Goal: Task Accomplishment & Management: Complete application form

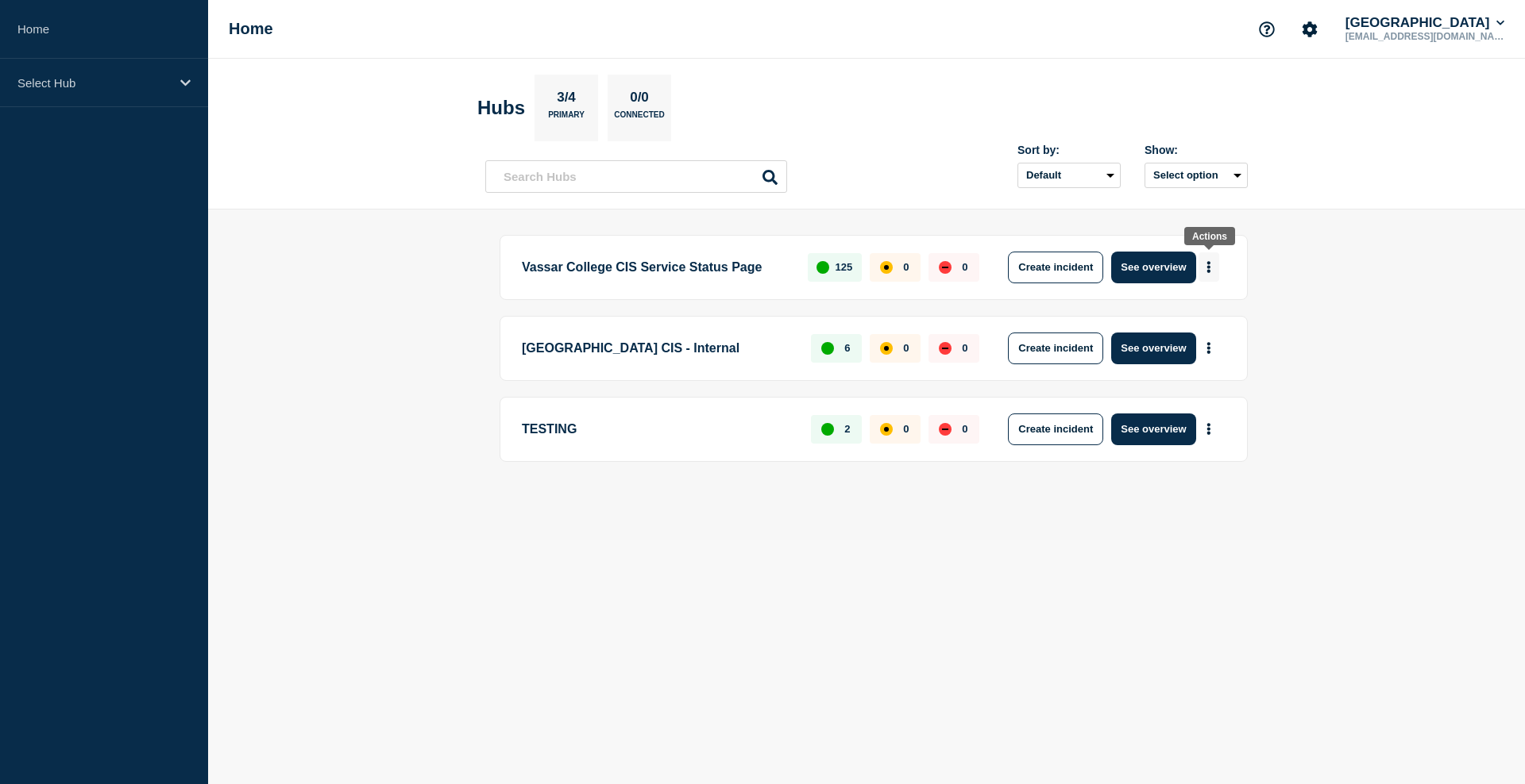
click at [1209, 267] on icon "More actions" at bounding box center [1209, 267] width 3 height 12
click at [1042, 258] on button "Create incident" at bounding box center [1055, 267] width 95 height 32
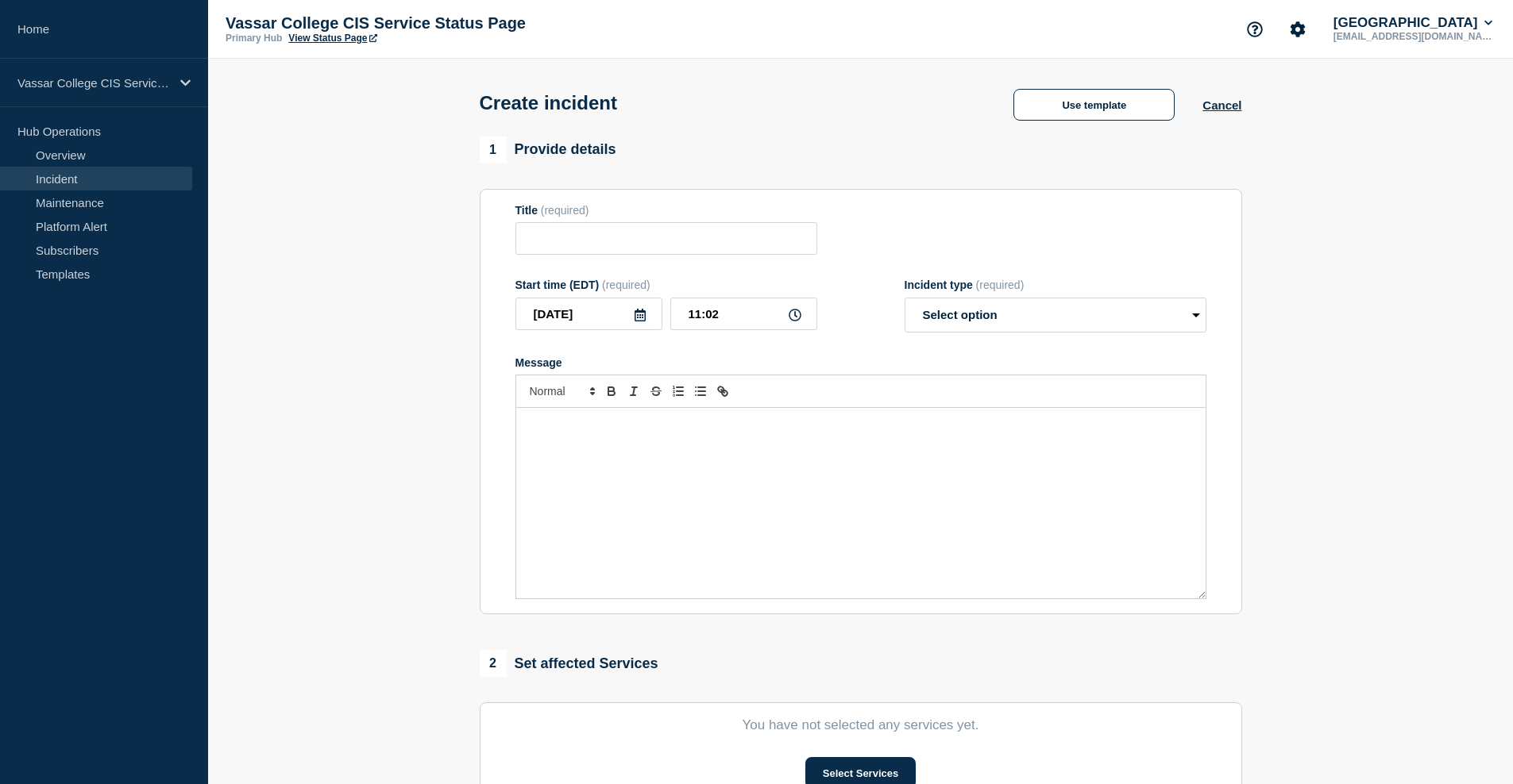
click at [1068, 129] on div "Create incident Use template Cancel" at bounding box center [861, 97] width 798 height 78
click at [1076, 116] on button "Use template" at bounding box center [1094, 105] width 161 height 32
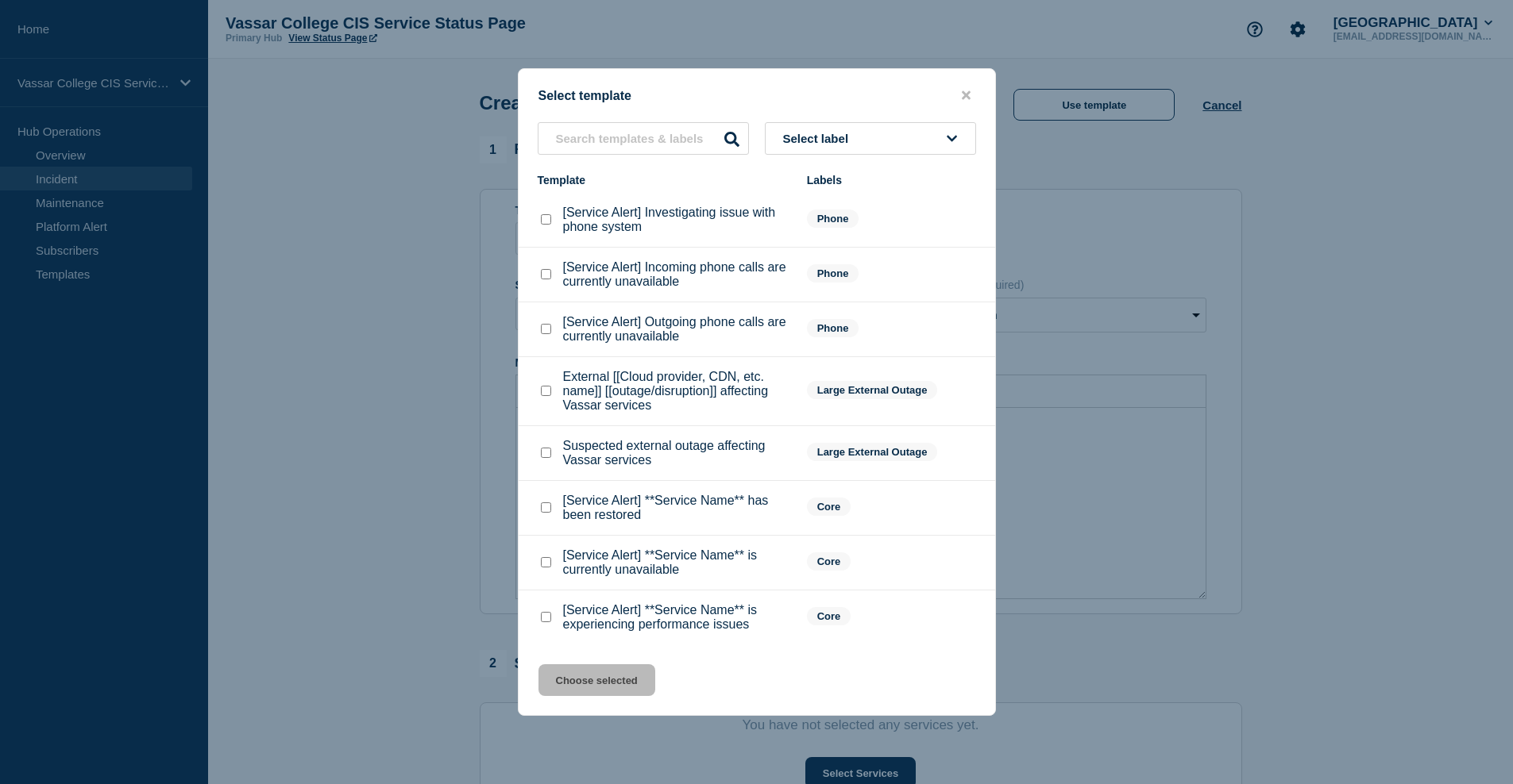
scroll to position [7, 0]
click at [692, 386] on p "External [[Cloud provider, CDN, etc. name]] [[outage/disruption]] affecting Vas…" at bounding box center [677, 391] width 228 height 43
click at [546, 390] on checkbox"] "External [[Cloud provider, CDN, etc. name]] [[outage/disruption]] affecting Vas…" at bounding box center [546, 391] width 11 height 11
checkbox checkbox"] "true"
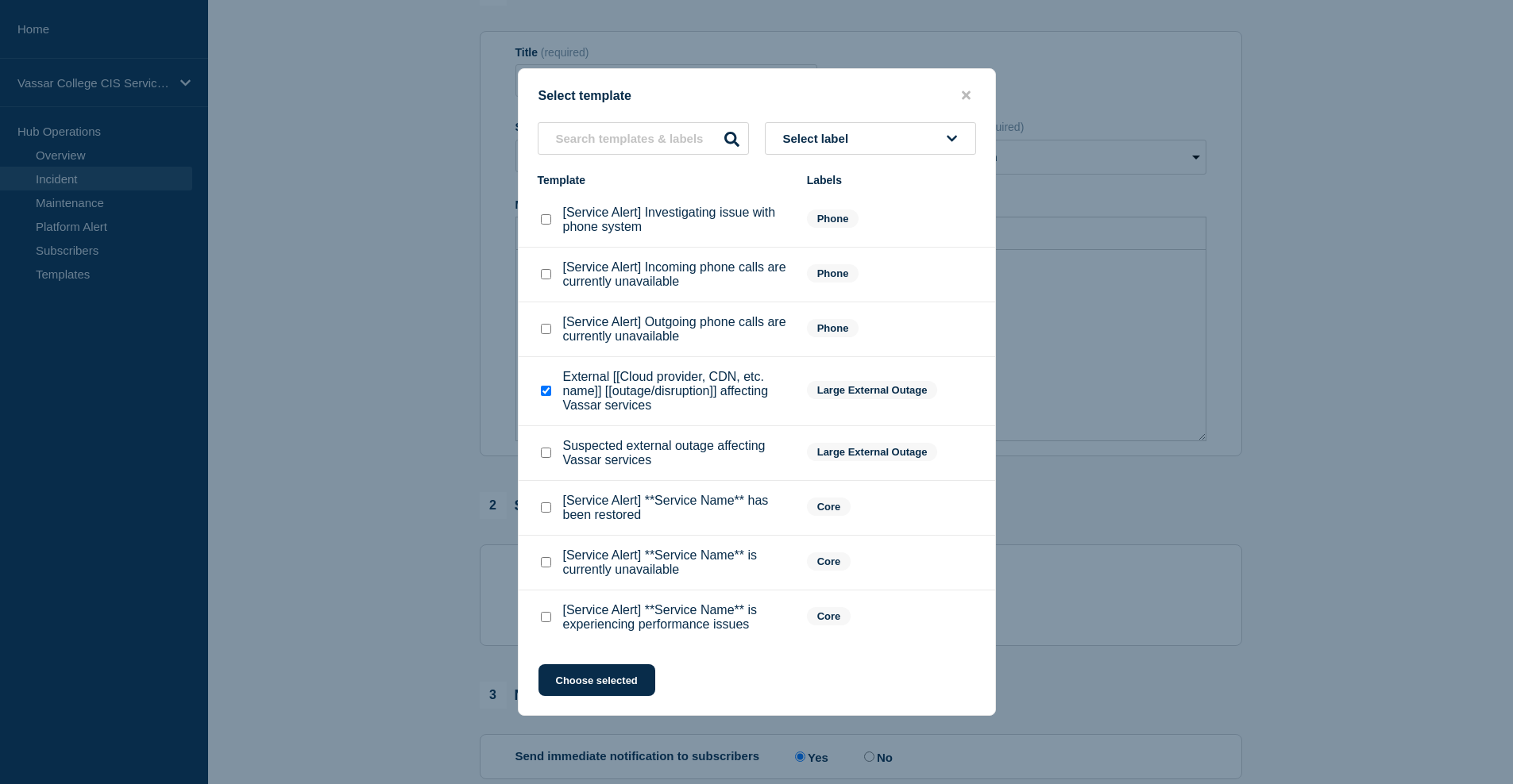
scroll to position [342, 0]
click at [621, 696] on button "Choose selected" at bounding box center [597, 679] width 117 height 32
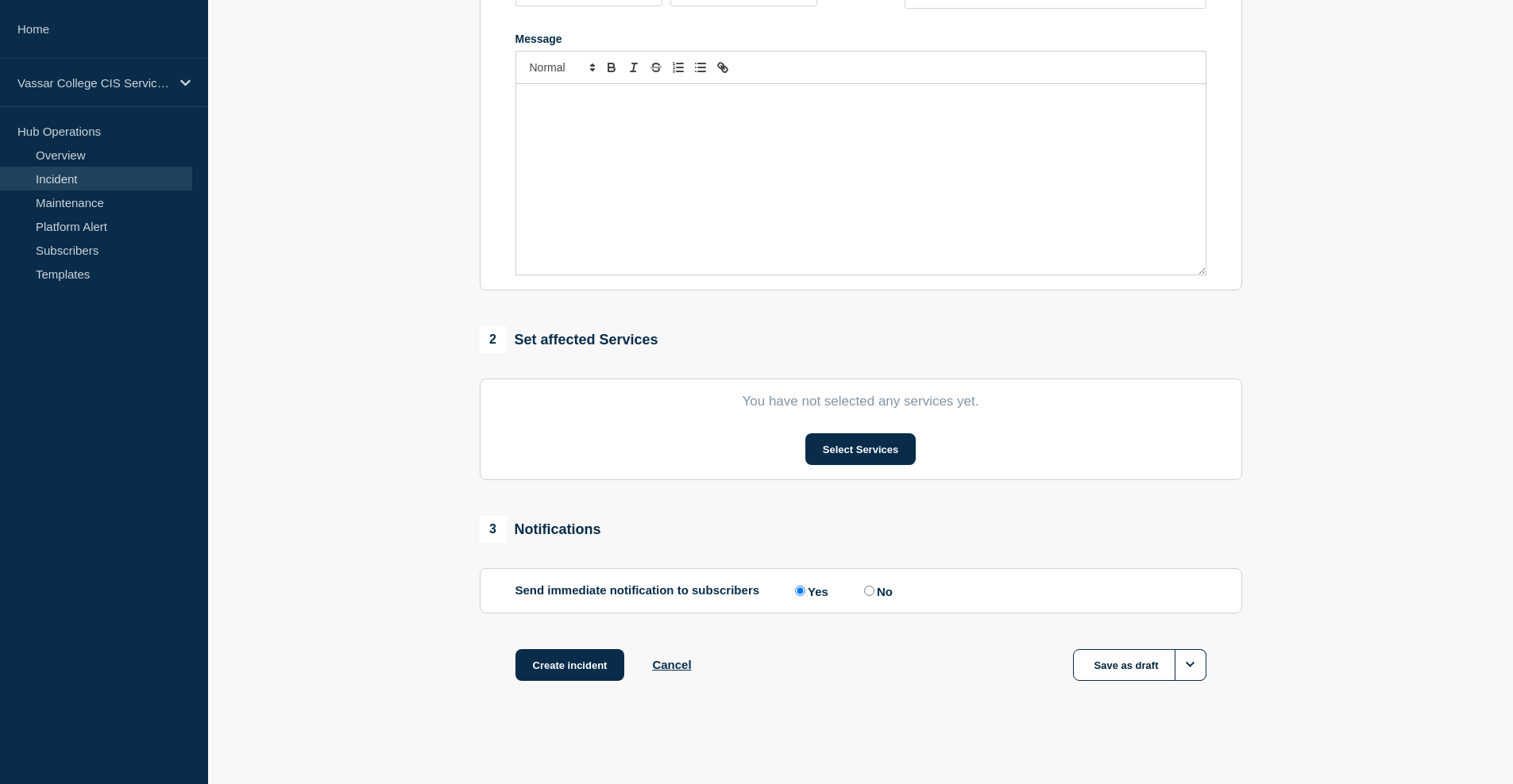
type input "External [[Cloud provider, CDN, etc. name]] [[outage/disruption]] affecting Vas…"
select select "identified"
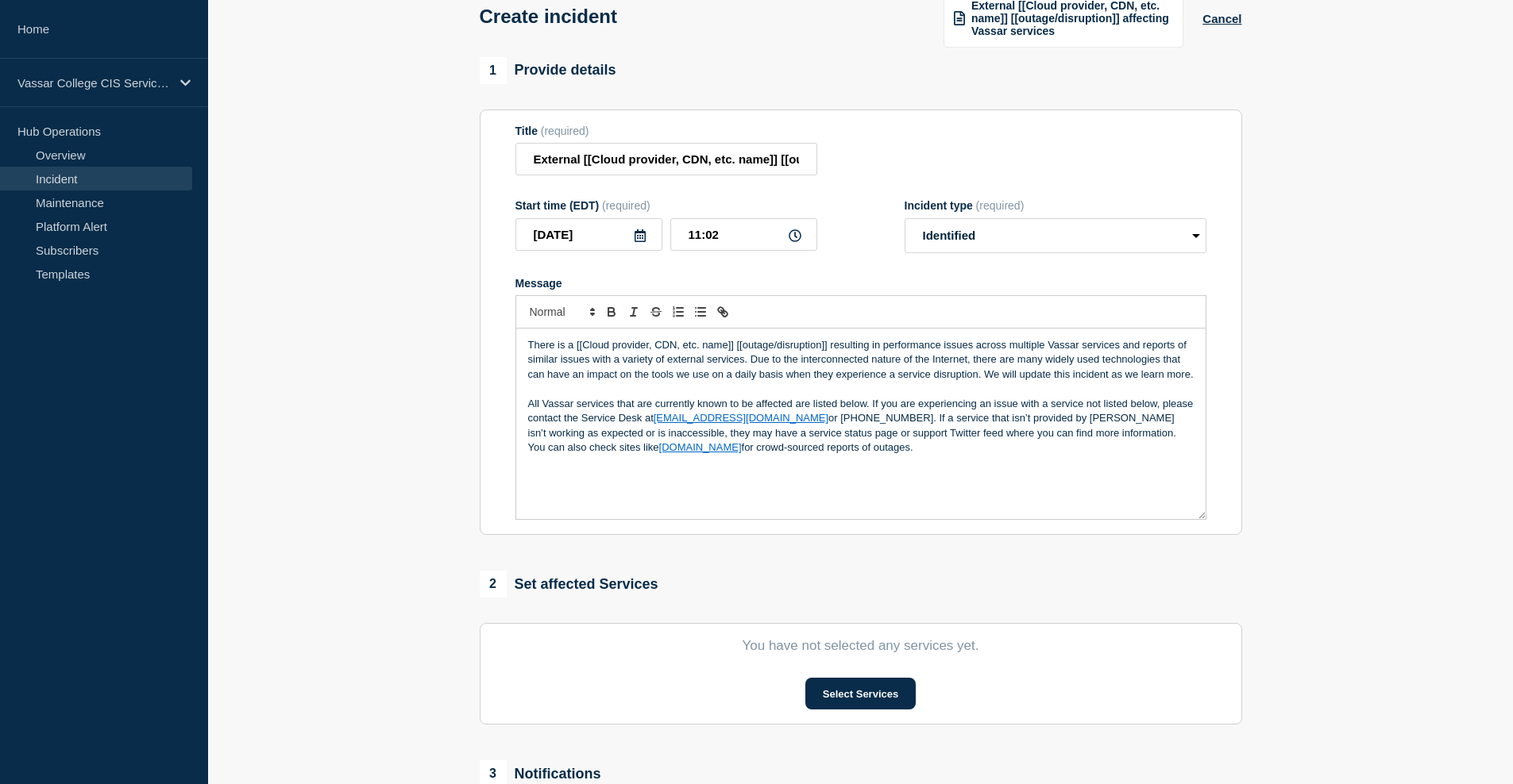
scroll to position [33, 0]
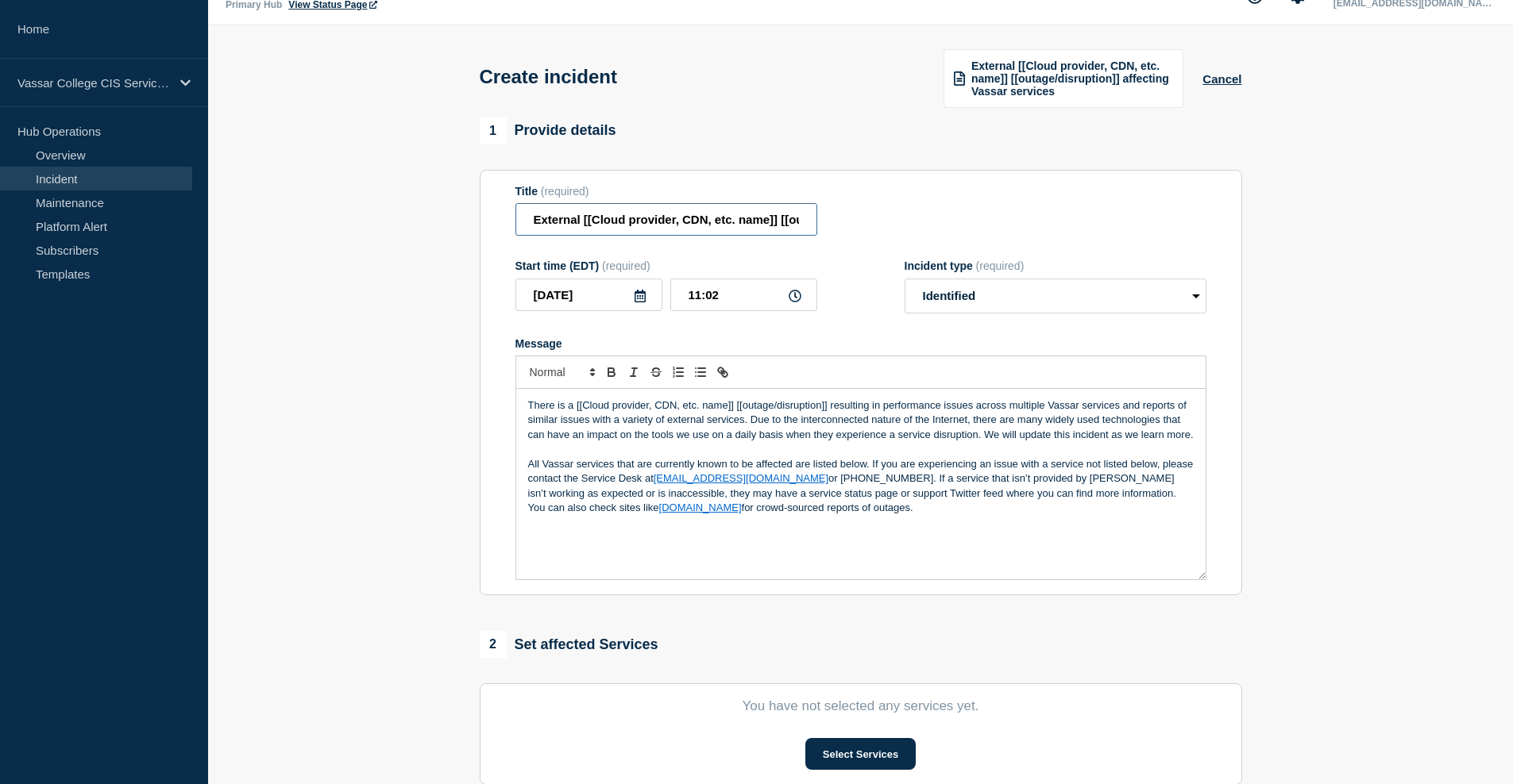
click at [767, 230] on input "External [[Cloud provider, CDN, etc. name]] [[outage/disruption]] affecting Vas…" at bounding box center [666, 220] width 302 height 32
click at [780, 230] on input "External [[Cloud provider, CDN, etc. name]] [[outage/disruption]] affecting Vas…" at bounding box center [666, 220] width 302 height 32
drag, startPoint x: 776, startPoint y: 231, endPoint x: 582, endPoint y: 228, distance: 194.0
click at [582, 228] on input "External [[Cloud provider, CDN, etc. name]] [[outage/disruption]] affecting Vas…" at bounding box center [666, 220] width 302 height 32
drag, startPoint x: 743, startPoint y: 229, endPoint x: 628, endPoint y: 229, distance: 115.0
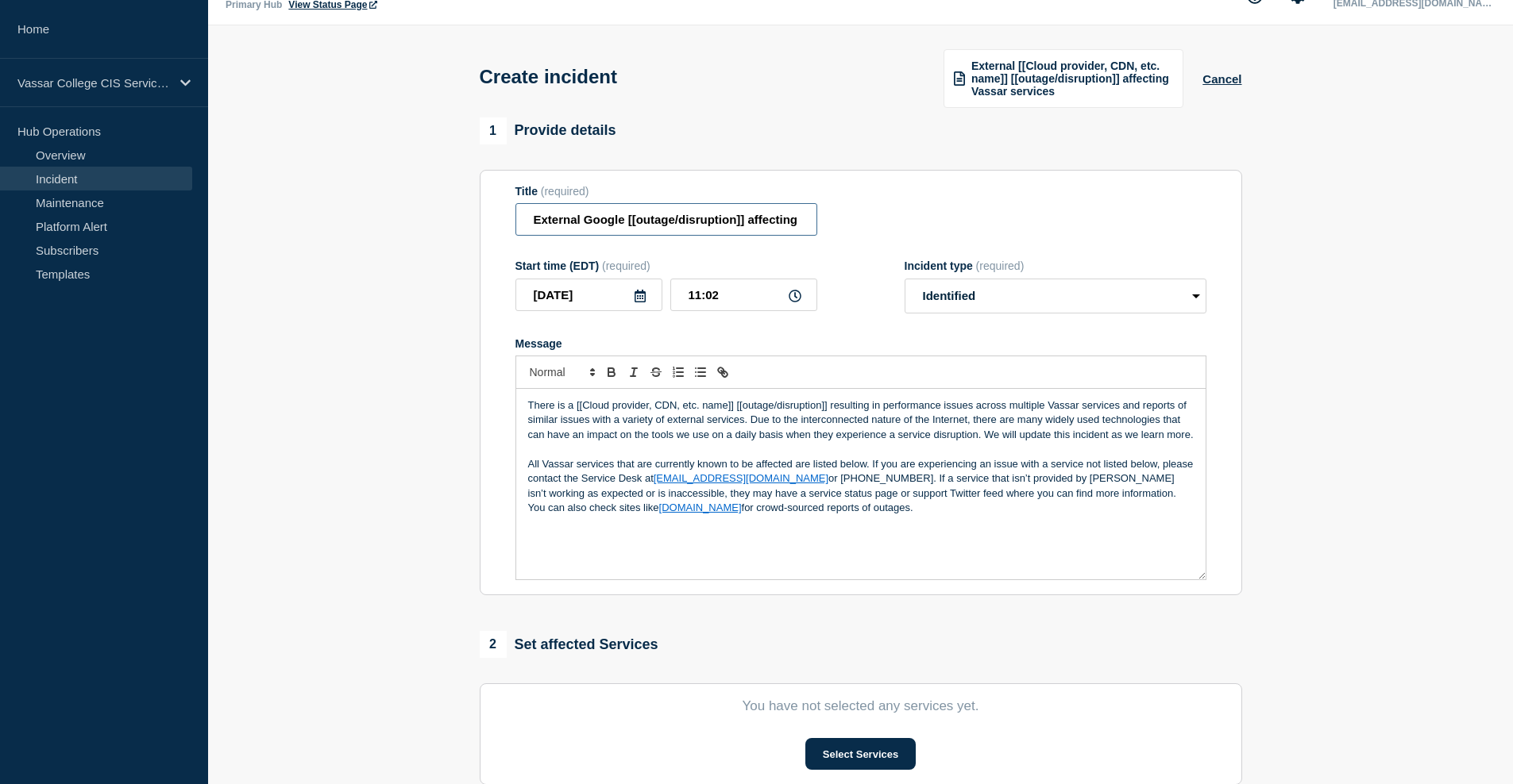
click at [628, 229] on input "External Google [[outage/disruption]] affecting Vassar services" at bounding box center [666, 220] width 302 height 32
drag, startPoint x: 684, startPoint y: 233, endPoint x: 873, endPoint y: 229, distance: 189.0
click at [874, 229] on div "Title (required) External Google outage affecting Vassar services" at bounding box center [861, 211] width 691 height 52
click at [746, 229] on input "External Google outage affecting Vassar services" at bounding box center [666, 220] width 302 height 32
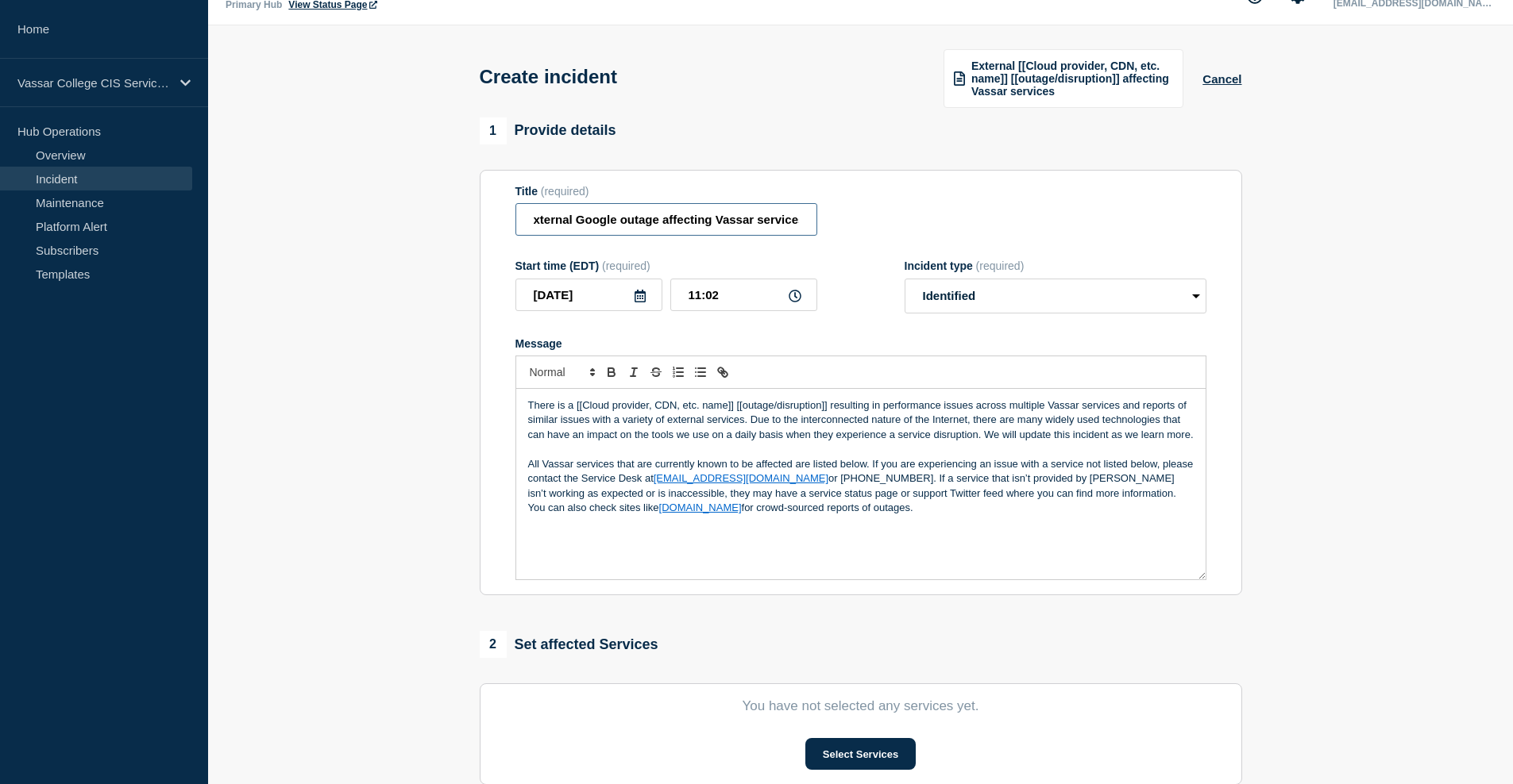
type input "External Google outage affecting Vassar services"
drag, startPoint x: 829, startPoint y: 420, endPoint x: 575, endPoint y: 423, distance: 254.0
click at [575, 423] on p "There is a [[Cloud provider, CDN, etc. name]] [[outage/disruption]] resulting i…" at bounding box center [861, 420] width 665 height 44
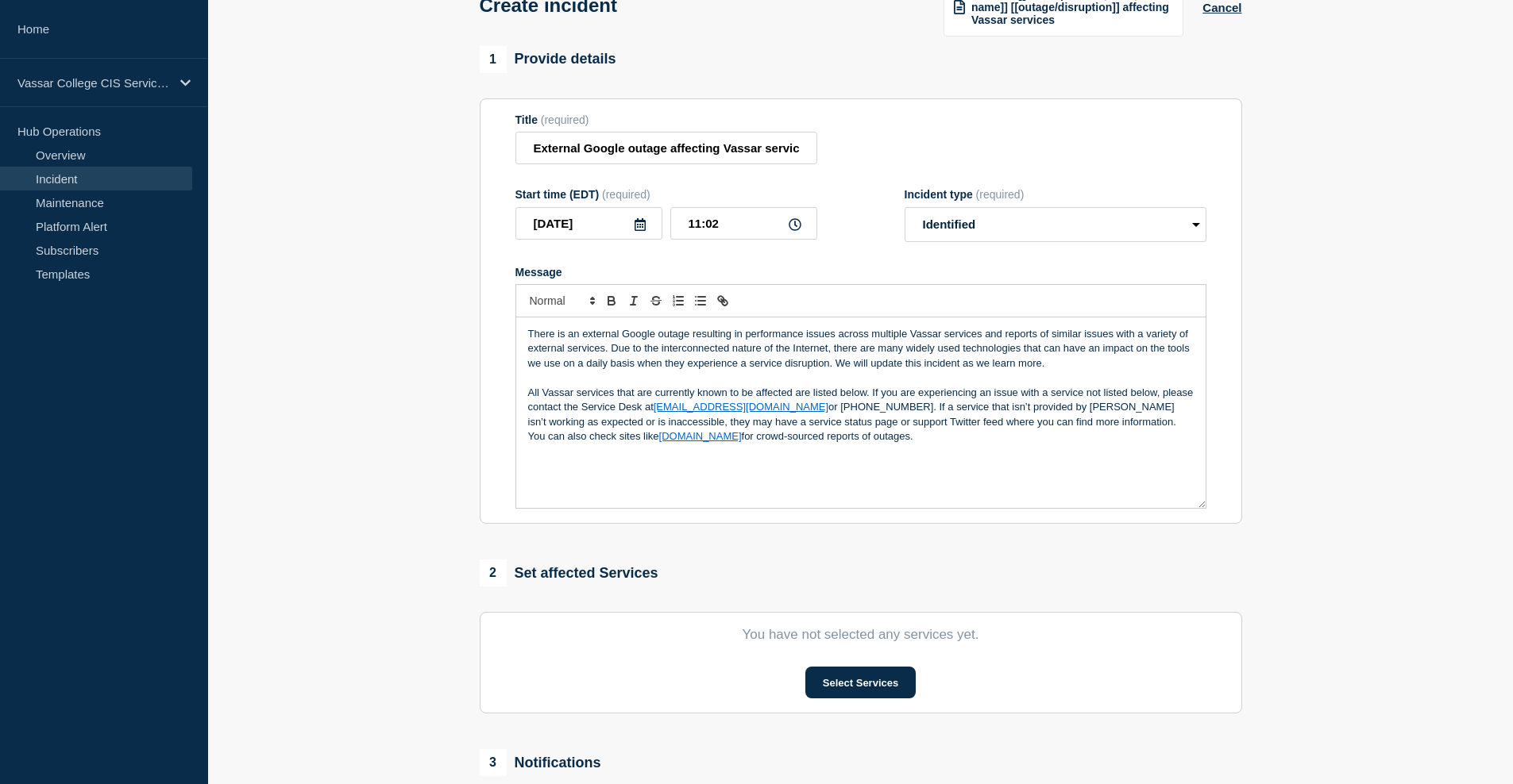
scroll to position [258, 0]
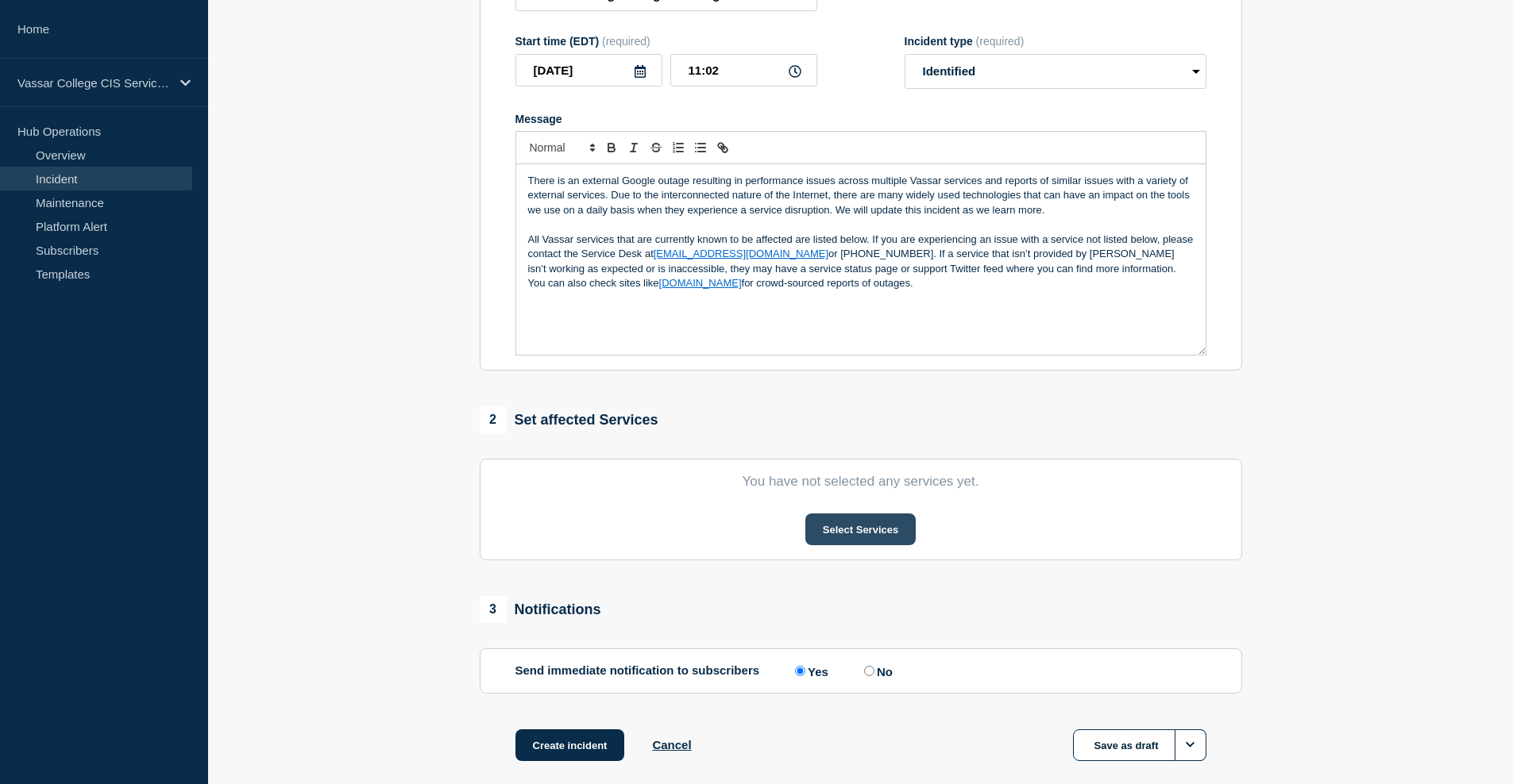
click at [856, 546] on button "Select Services" at bounding box center [861, 529] width 110 height 32
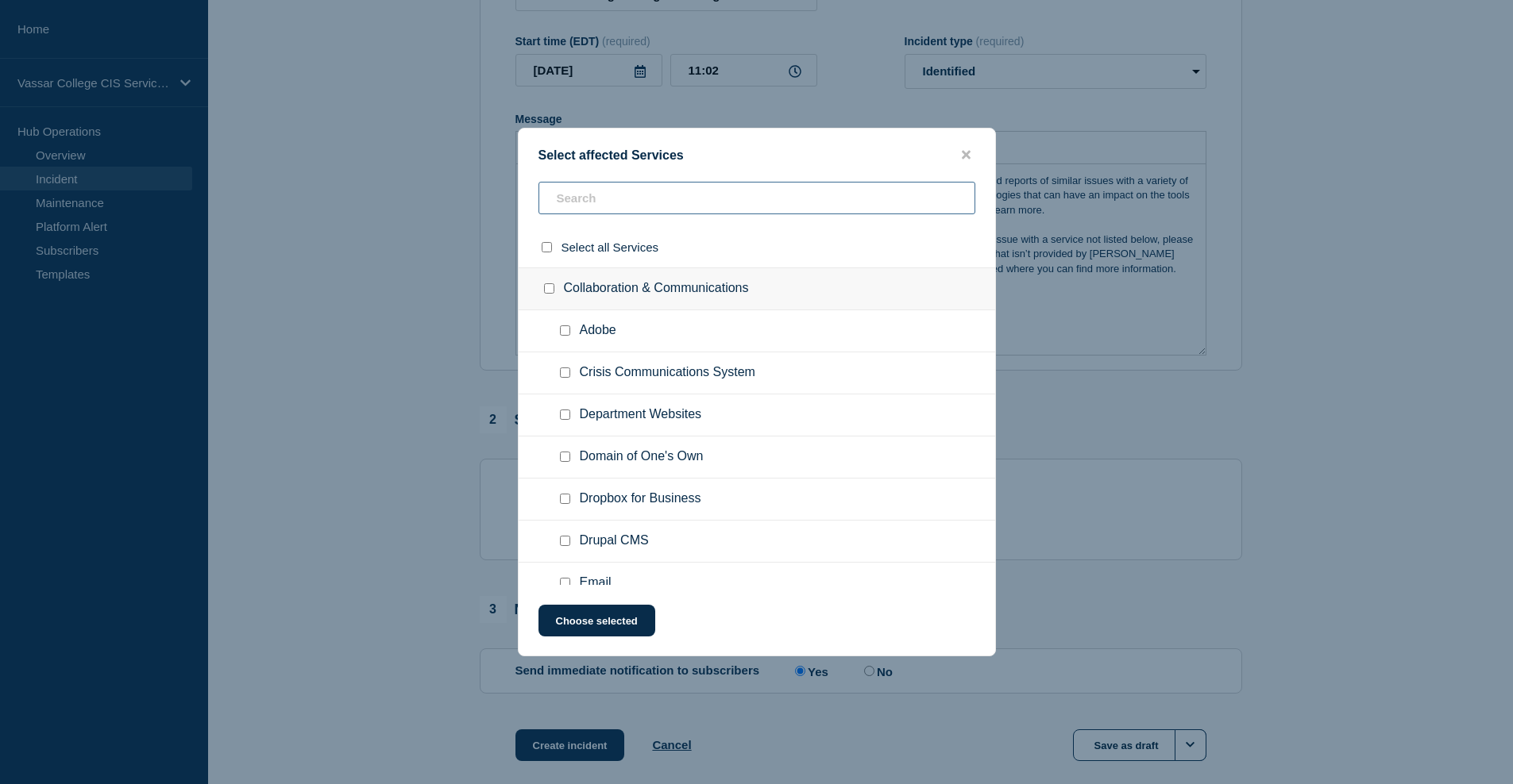
click at [645, 194] on input "text" at bounding box center [757, 198] width 436 height 32
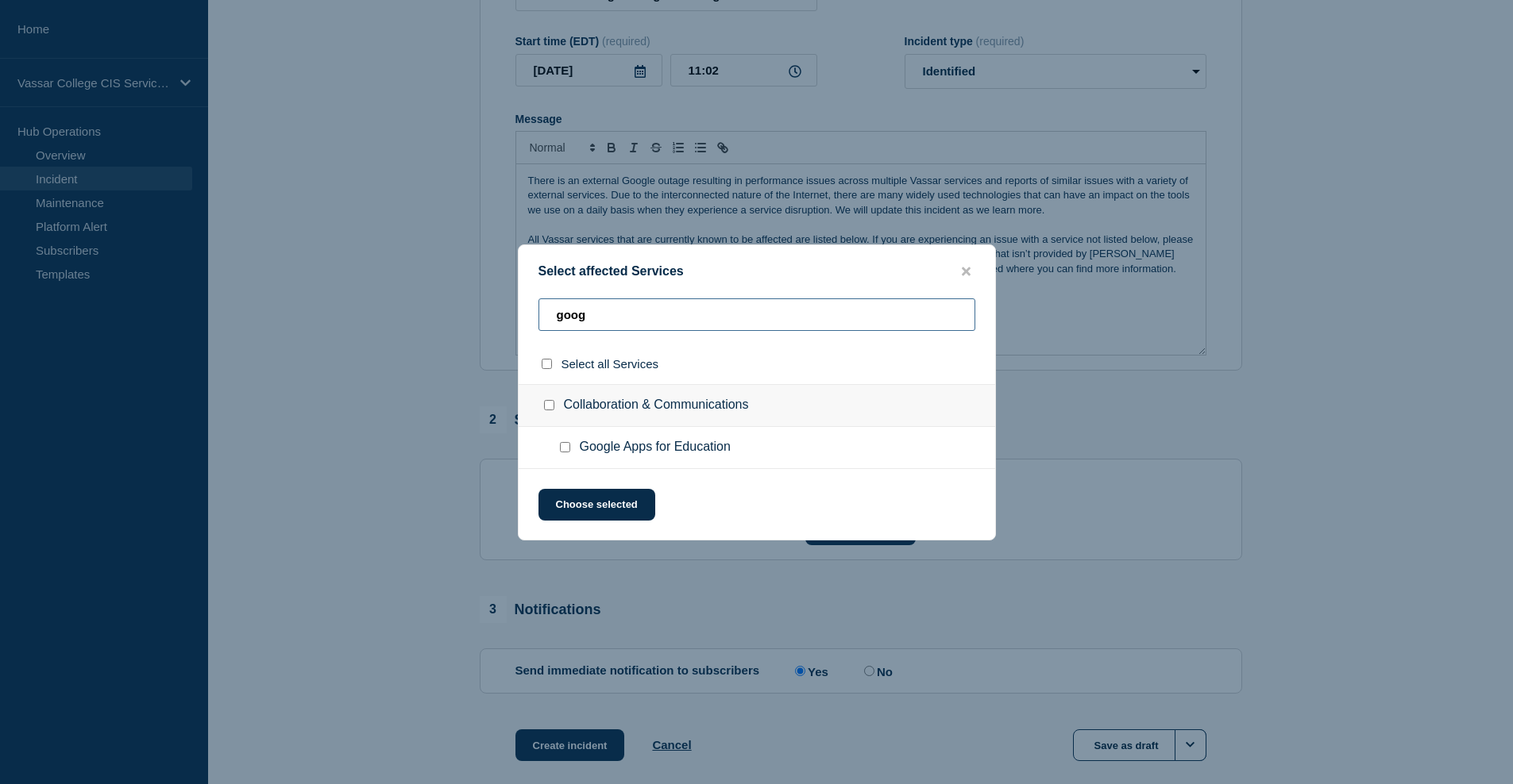
type input "goog"
drag, startPoint x: 567, startPoint y: 452, endPoint x: 569, endPoint y: 460, distance: 8.2
click at [567, 452] on input "Google Apps for Education checkbox" at bounding box center [565, 447] width 11 height 11
checkbox input "true"
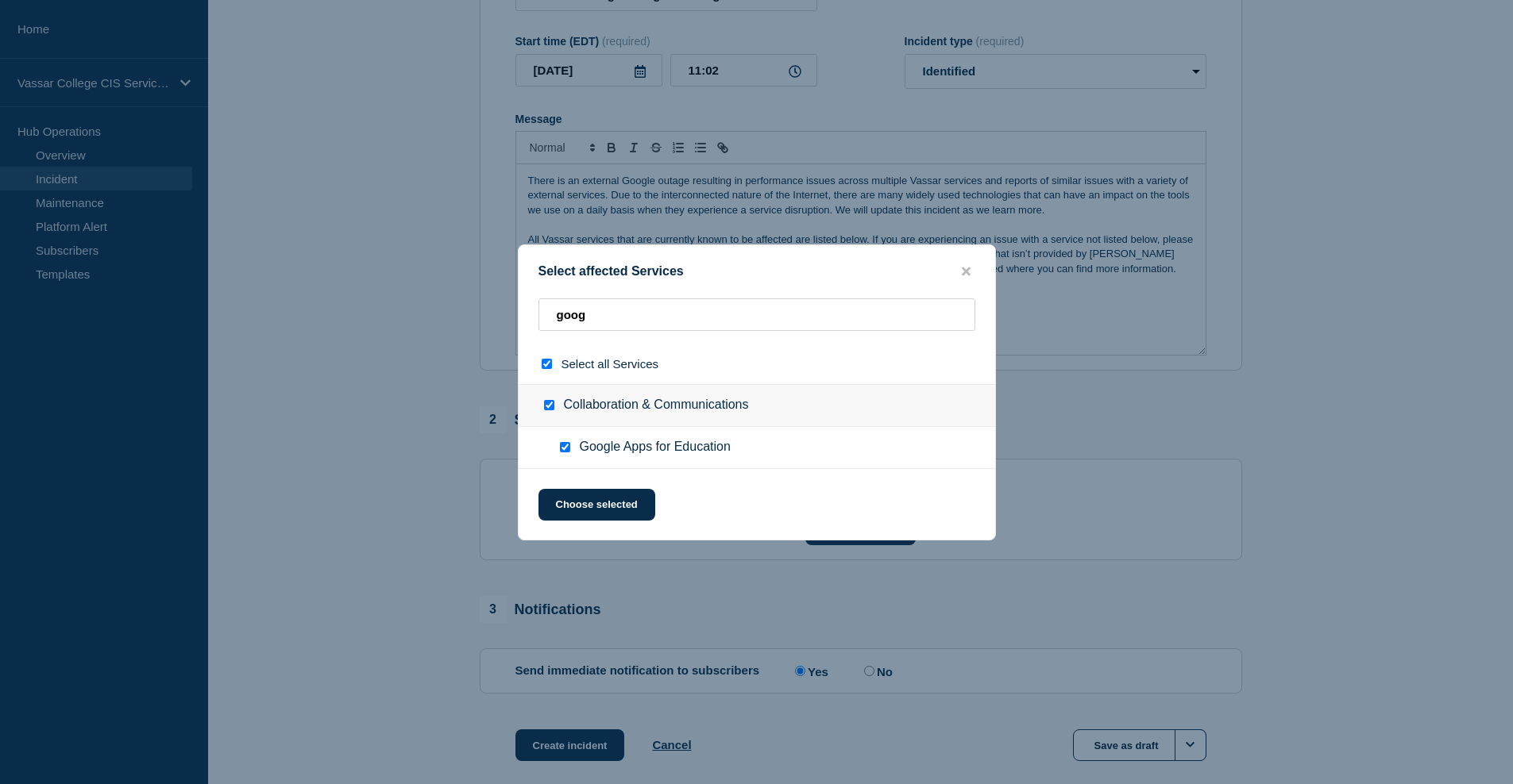
checkbox input "true"
click at [600, 502] on button "Choose selected" at bounding box center [597, 504] width 117 height 32
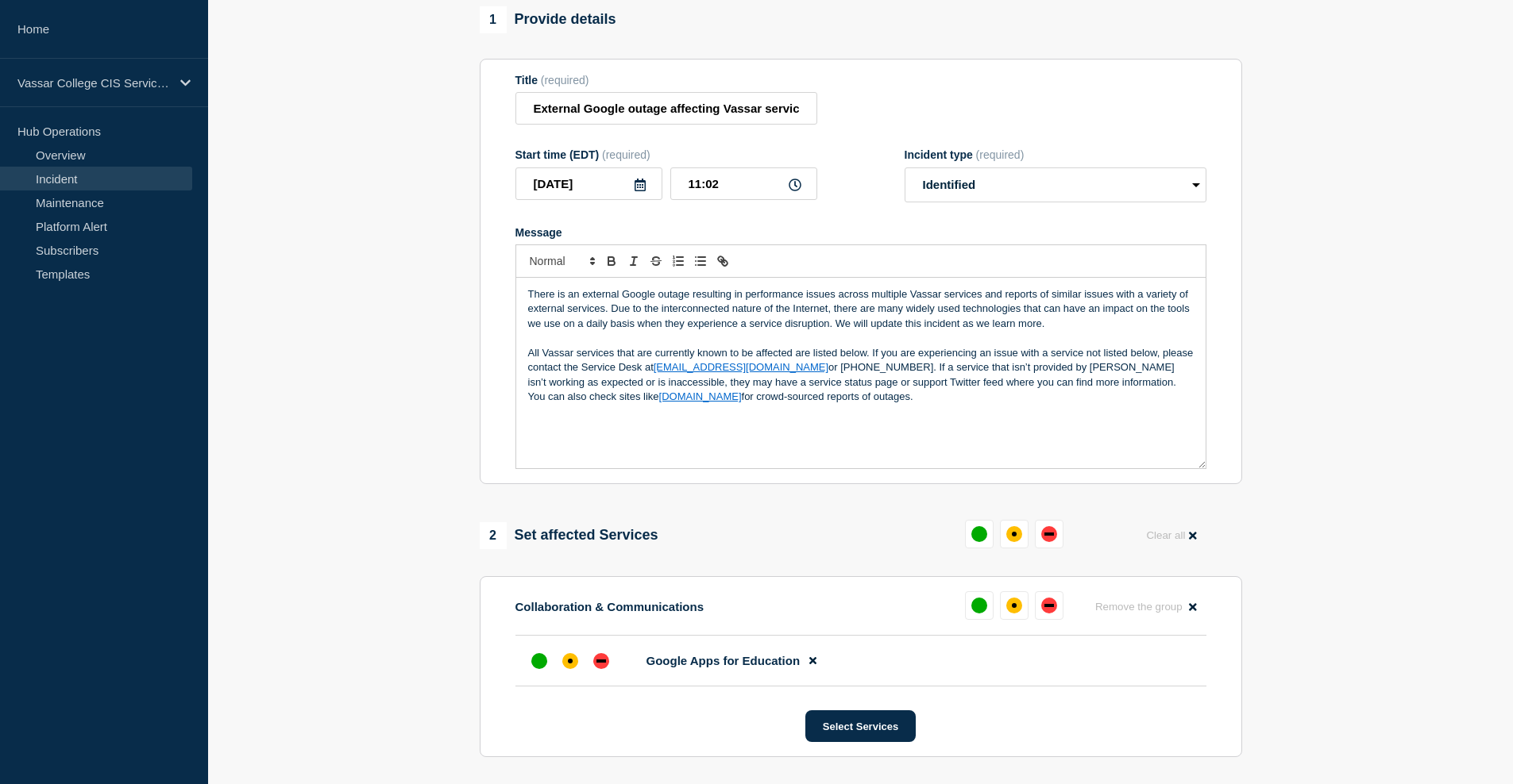
scroll to position [142, 0]
click at [603, 671] on div "down" at bounding box center [601, 664] width 16 height 16
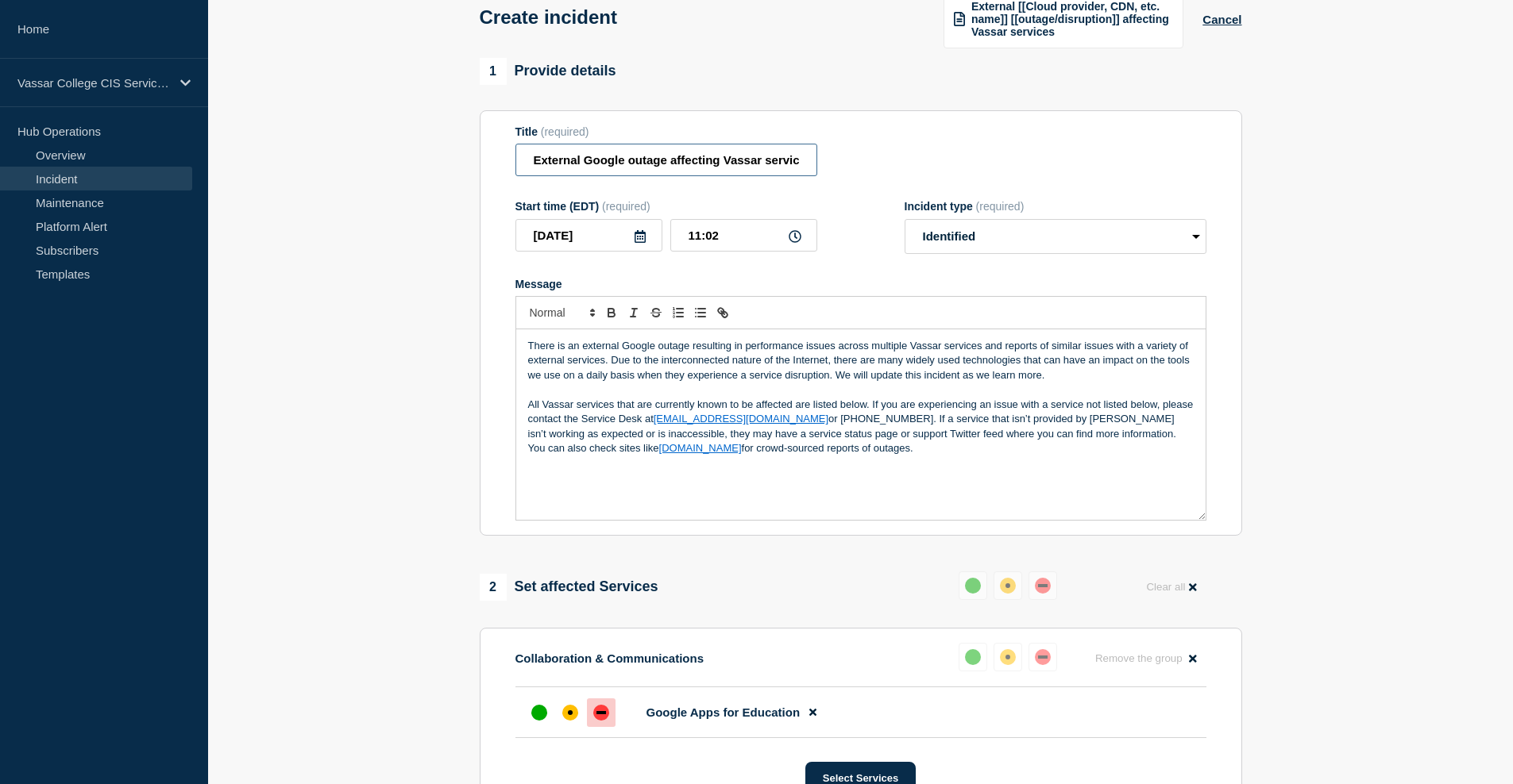
scroll to position [0, 8]
drag, startPoint x: 562, startPoint y: 165, endPoint x: 871, endPoint y: 174, distance: 309.1
click at [873, 173] on div "Title (required) External Google outage affecting Vassar services" at bounding box center [861, 152] width 691 height 52
click at [871, 173] on div "Title (required) External Google outage affecting Vassar services" at bounding box center [861, 152] width 691 height 52
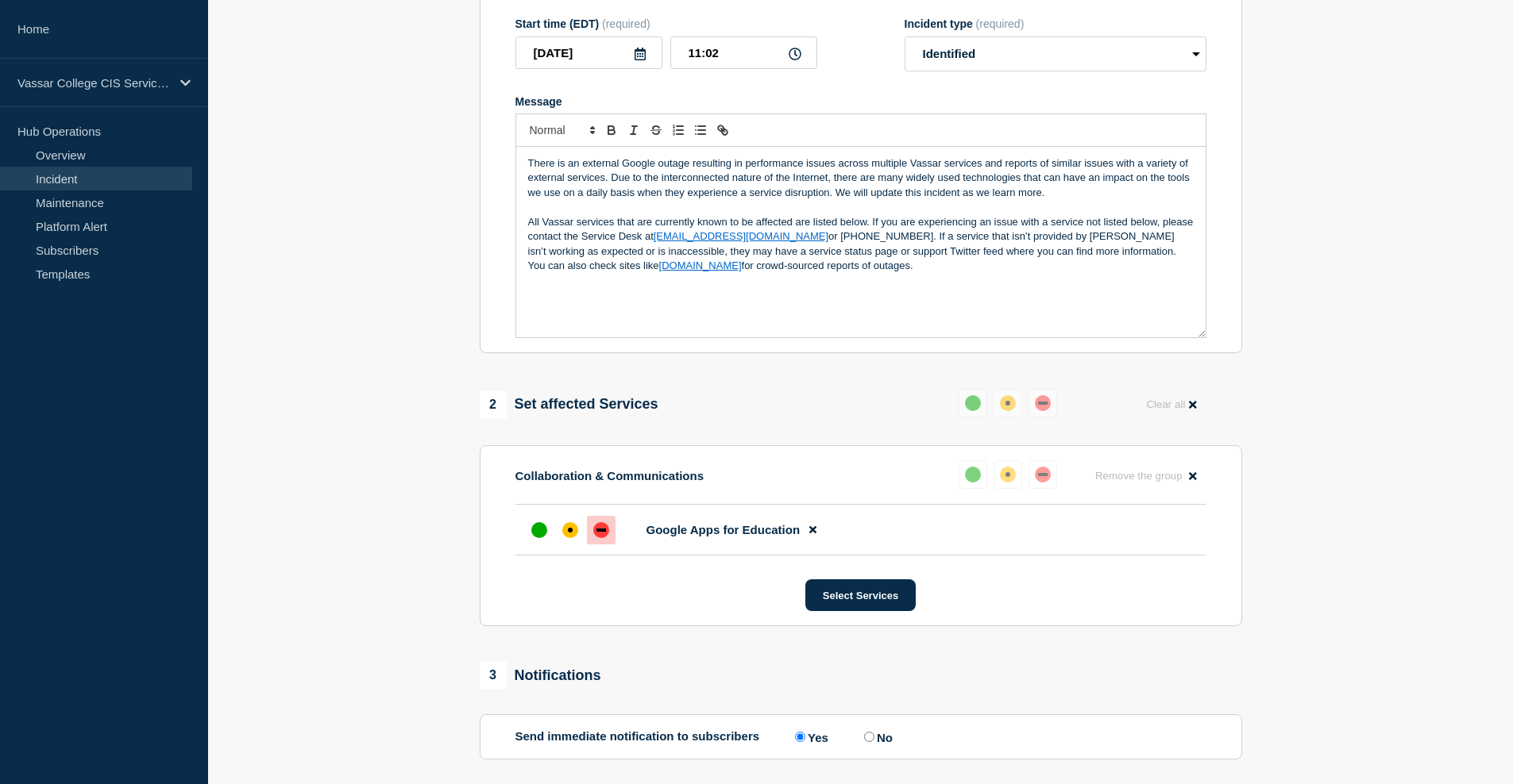
scroll to position [449, 0]
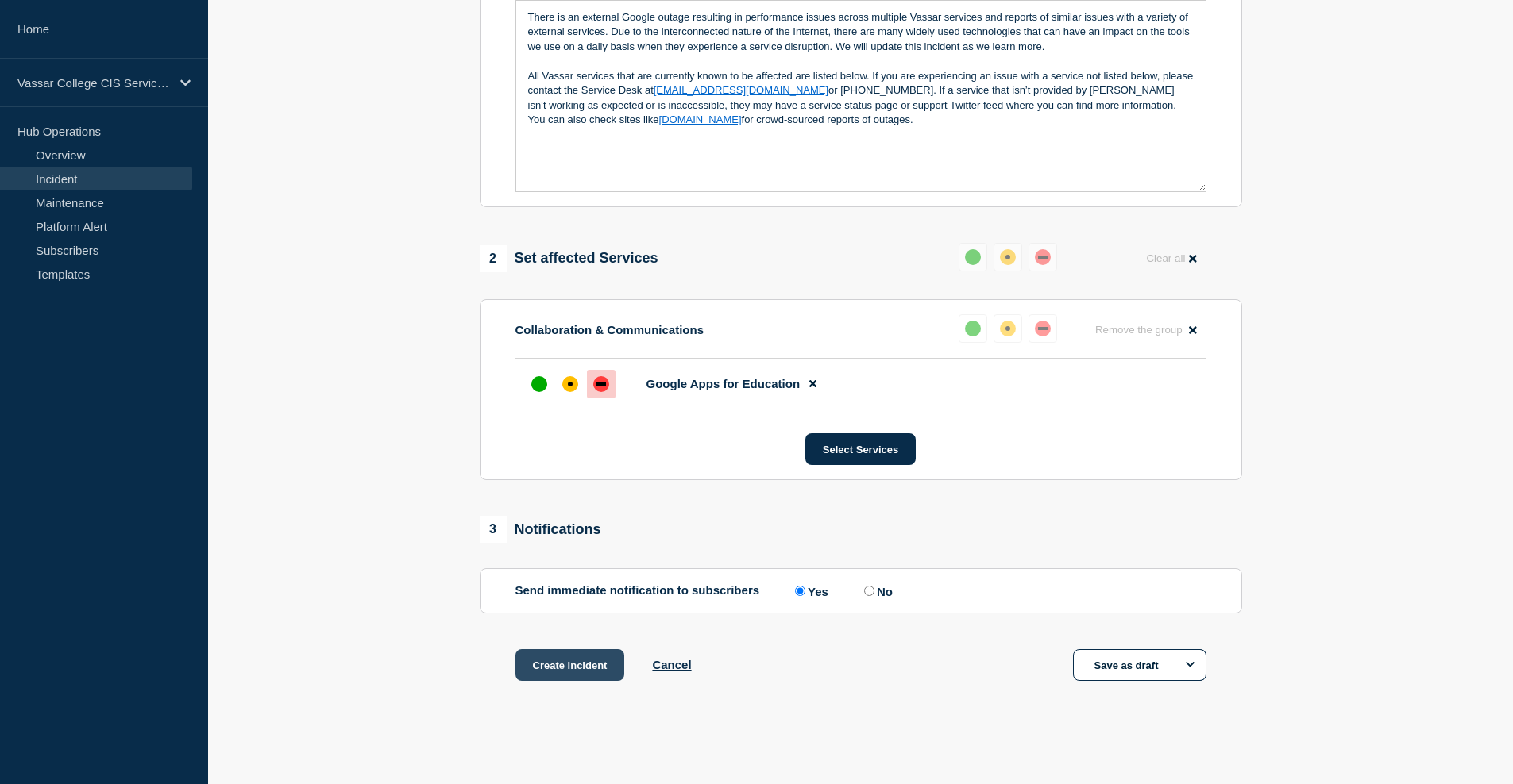
click at [572, 671] on button "Create incident" at bounding box center [570, 665] width 110 height 32
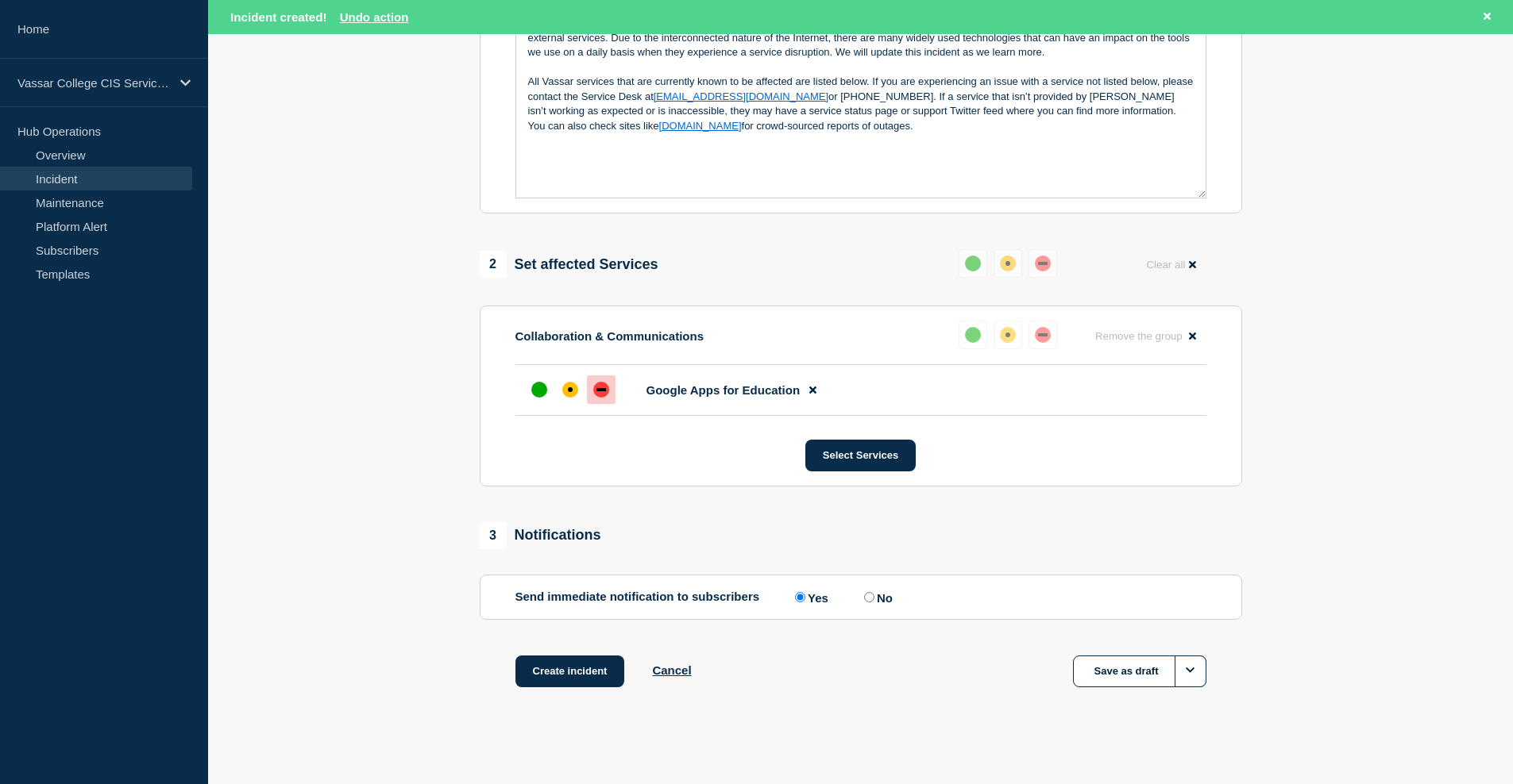
scroll to position [482, 0]
